Goal: Task Accomplishment & Management: Complete application form

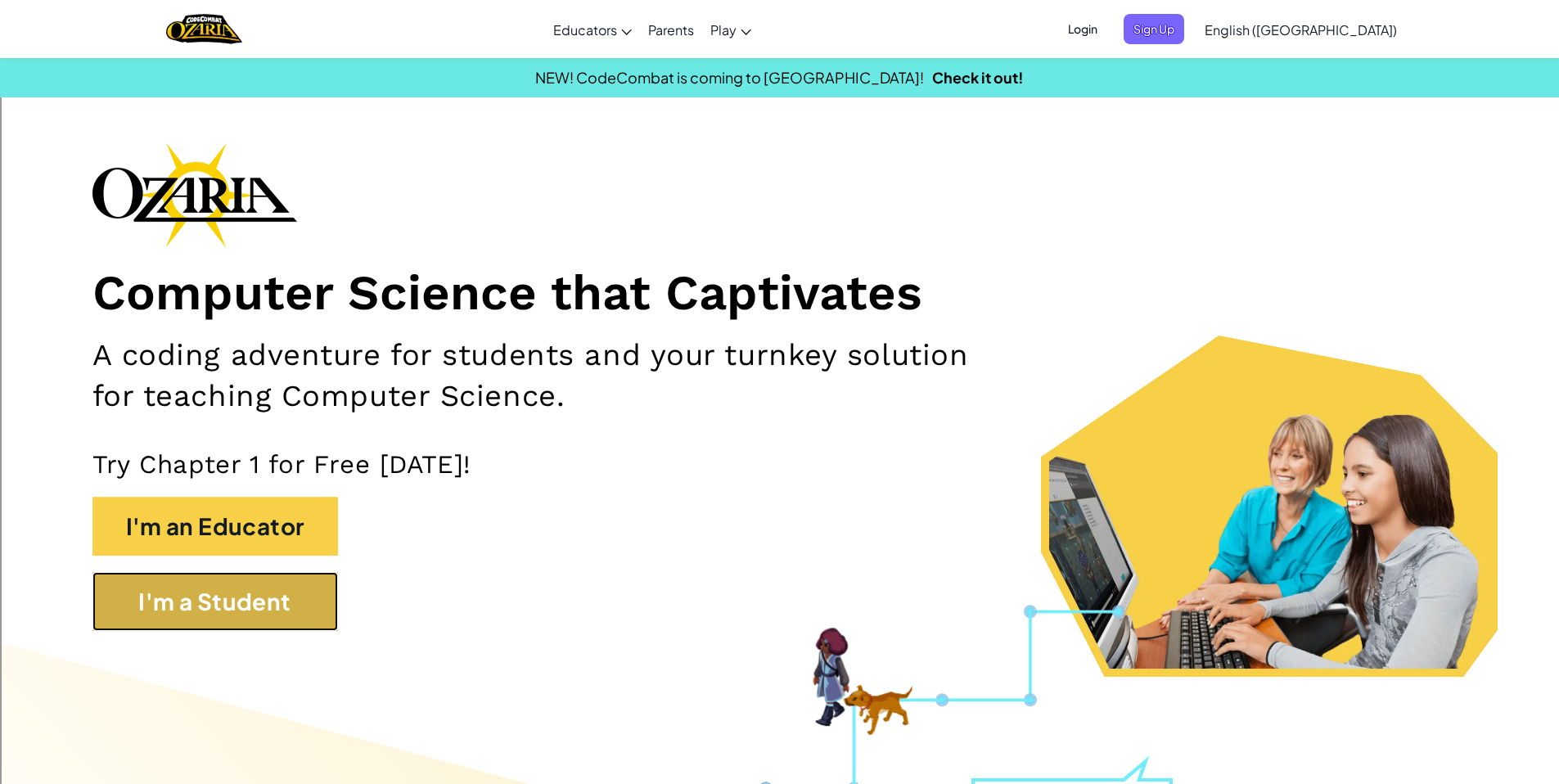
click at [258, 612] on button "I'm a Student" at bounding box center [215, 601] width 245 height 59
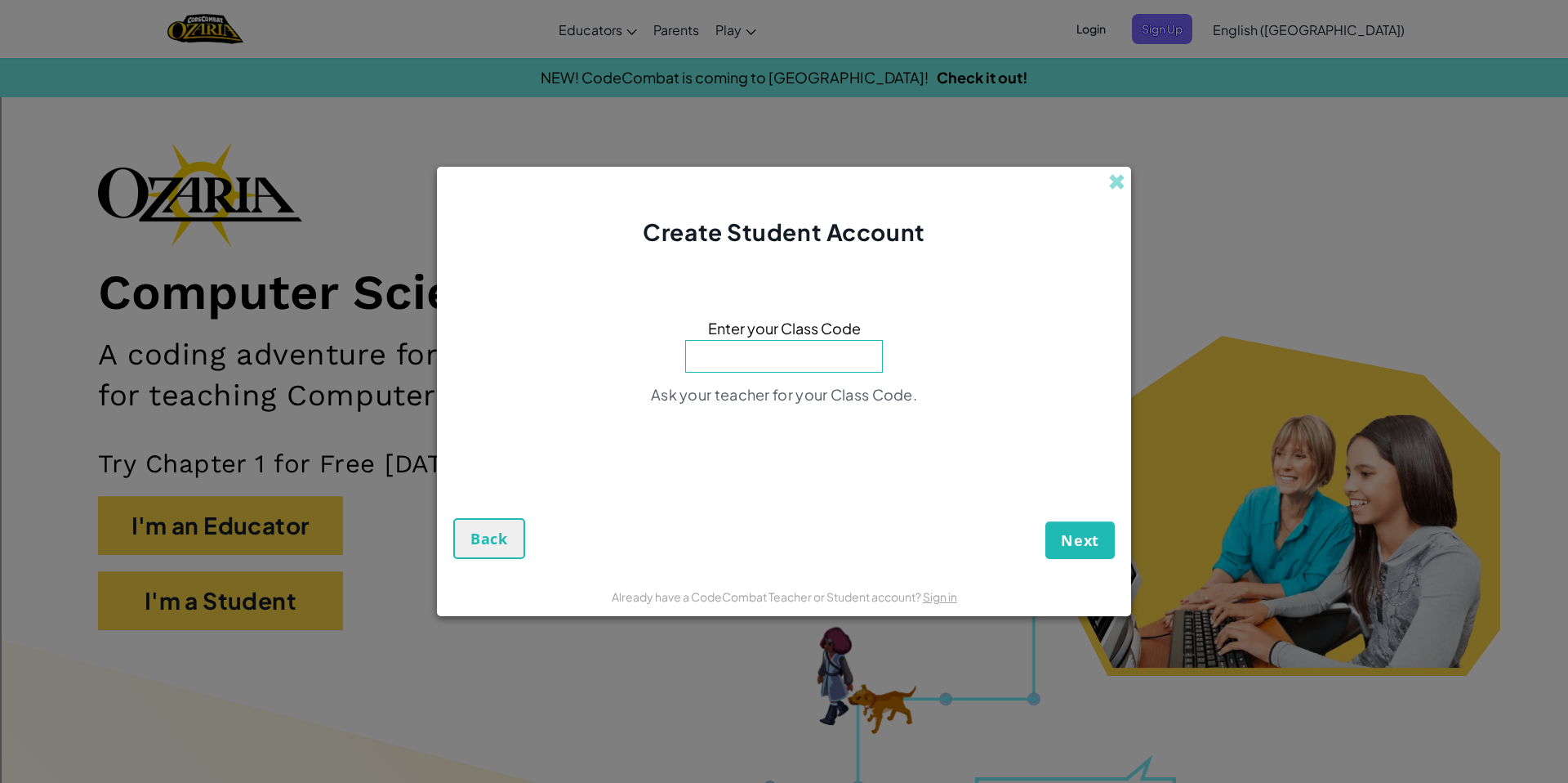
click at [1095, 181] on div "Create Student Account" at bounding box center [784, 207] width 694 height 82
click at [1104, 177] on div "Create Student Account" at bounding box center [784, 207] width 694 height 82
click at [1109, 180] on span at bounding box center [1117, 181] width 17 height 18
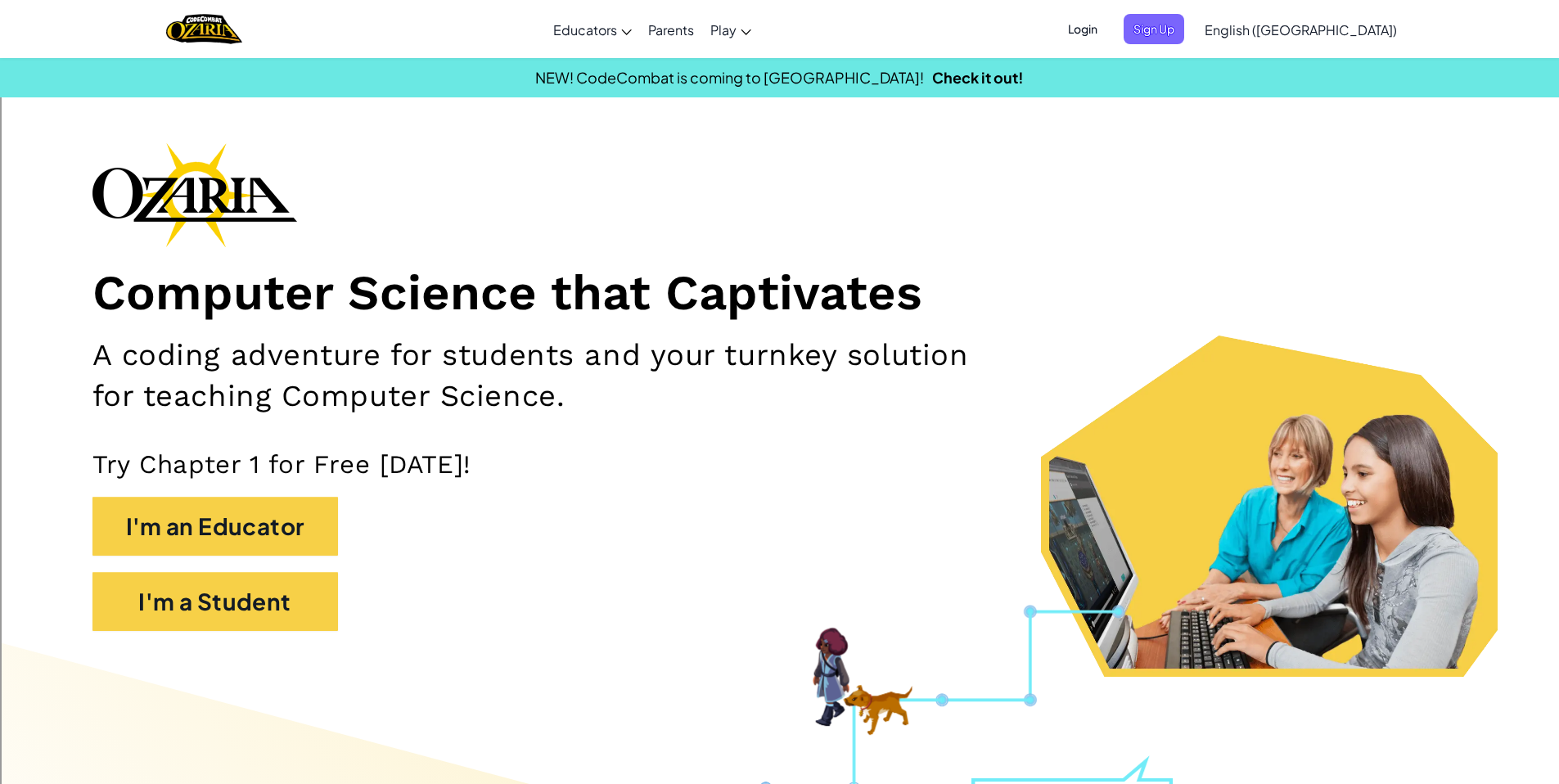
click at [1107, 38] on span "Login" at bounding box center [1082, 29] width 49 height 30
